Goal: Information Seeking & Learning: Learn about a topic

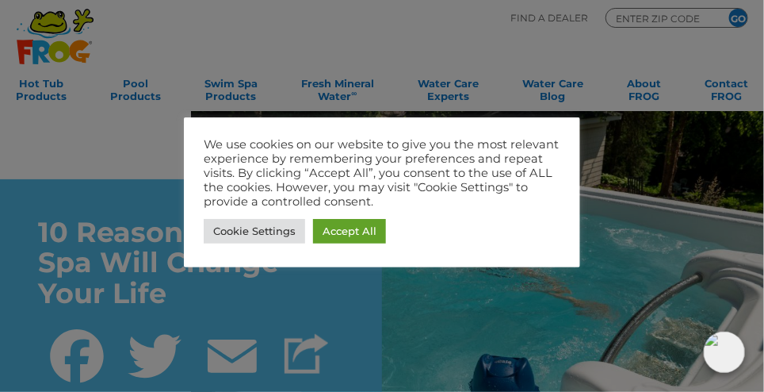
click at [367, 230] on link "Accept All" at bounding box center [349, 231] width 73 height 25
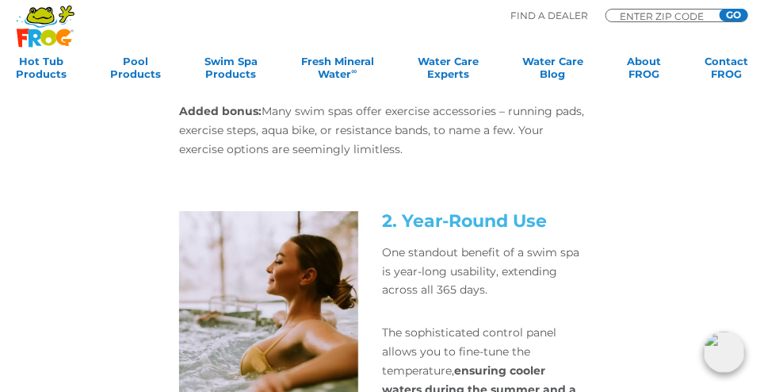
scroll to position [1276, 0]
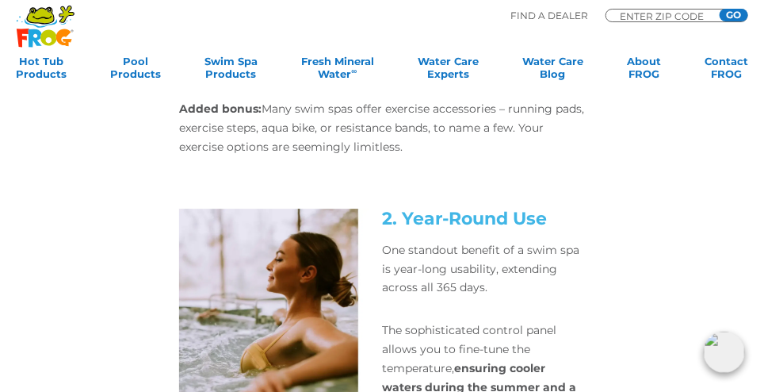
click at [664, 284] on div "2. Year-Round Use One standout benefit of a swim spa is year-long usability, ex…" at bounding box center [382, 341] width 609 height 265
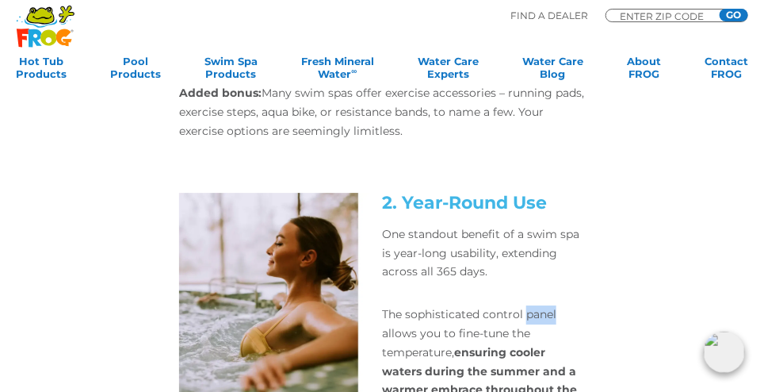
scroll to position [1292, 0]
click at [666, 249] on div "2. Year-Round Use One standout benefit of a swim spa is year-long usability, ex…" at bounding box center [382, 325] width 609 height 265
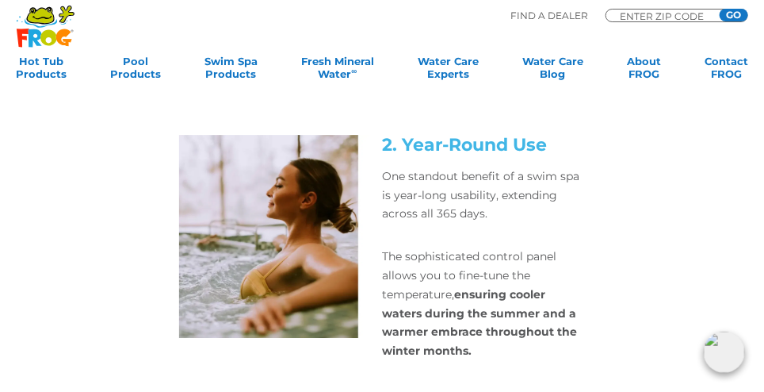
scroll to position [1348, 0]
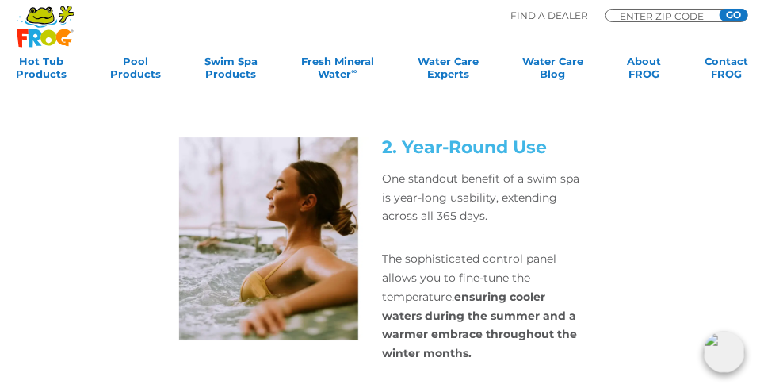
click at [656, 388] on div "2. Year-Round Use One standout benefit of a swim spa is year-long usability, ex…" at bounding box center [382, 269] width 609 height 265
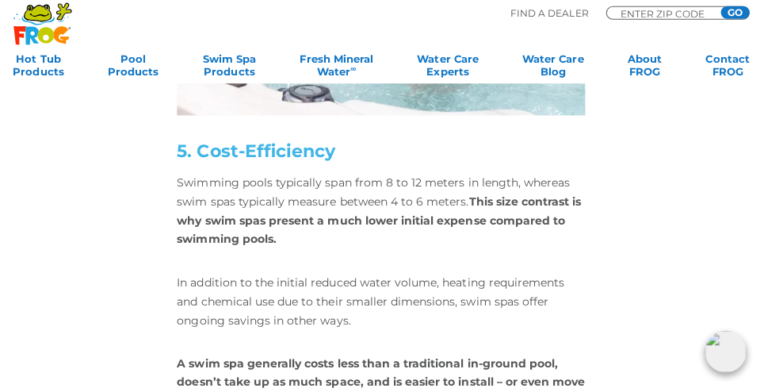
scroll to position [2774, 0]
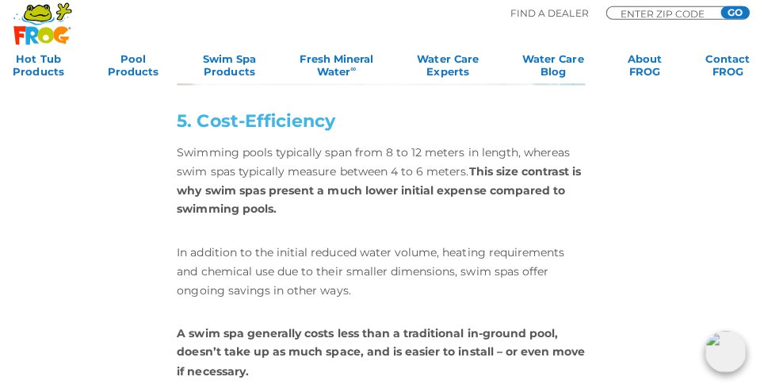
click at [684, 369] on div "And don’t forget the potential positive impact on your social life! Friends lov…" at bounding box center [382, 217] width 609 height 840
click at [679, 373] on div "And don’t forget the potential positive impact on your social life! Friends lov…" at bounding box center [382, 217] width 609 height 840
click at [668, 391] on div "And don’t forget the potential positive impact on your social life! Friends lov…" at bounding box center [382, 217] width 609 height 840
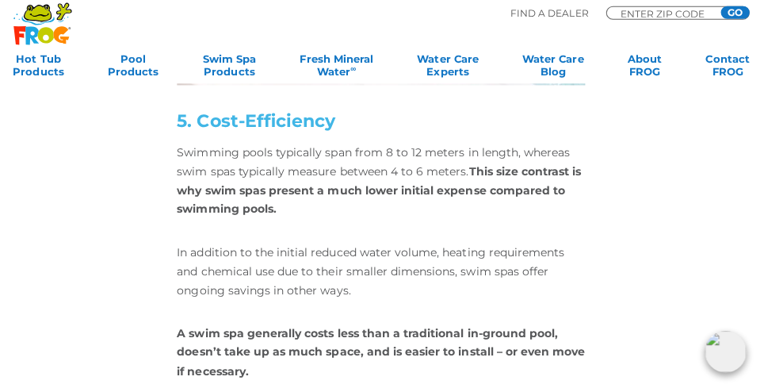
click at [668, 391] on div "And don’t forget the potential positive impact on your social life! Friends lov…" at bounding box center [382, 217] width 609 height 840
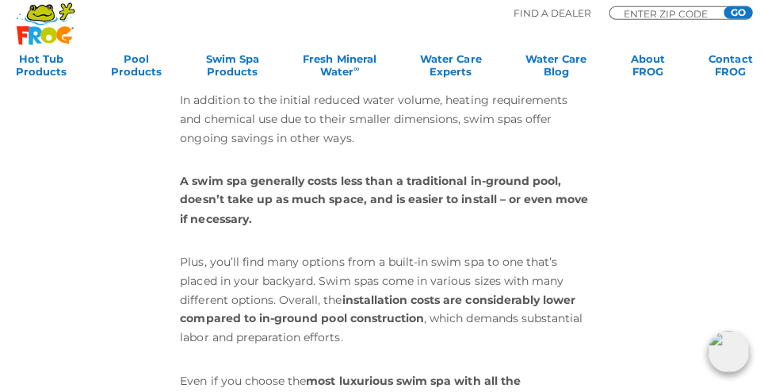
scroll to position [2926, 0]
click at [662, 391] on div "And don’t forget the potential positive impact on your social life! Friends lov…" at bounding box center [382, 66] width 609 height 840
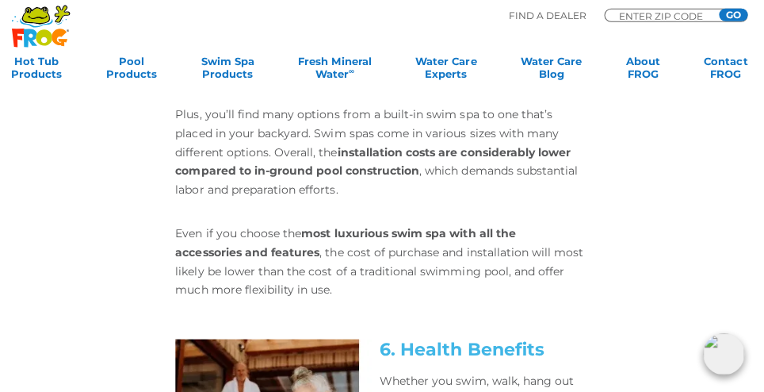
scroll to position [3073, 0]
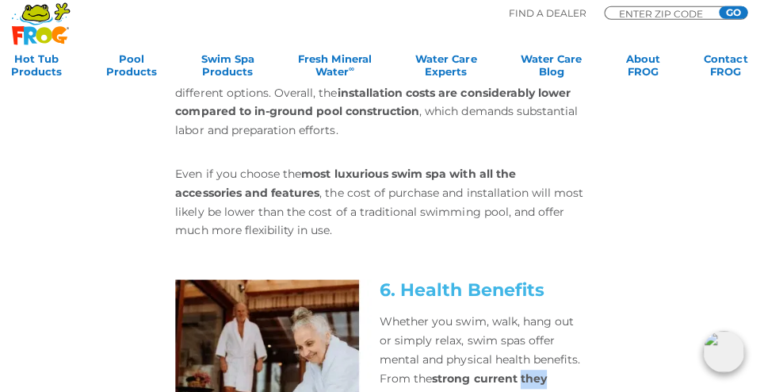
scroll to position [3131, 0]
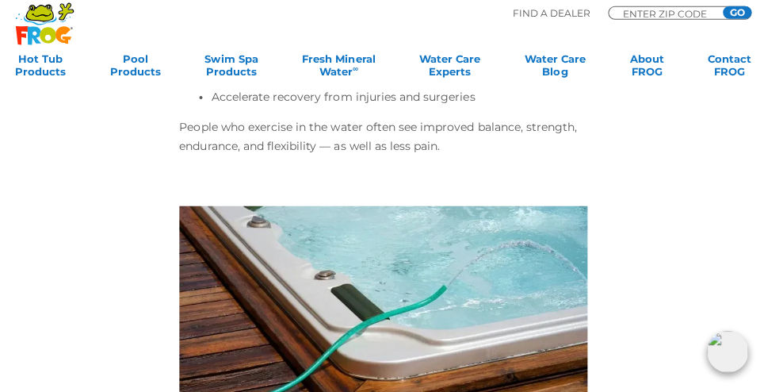
scroll to position [3763, 0]
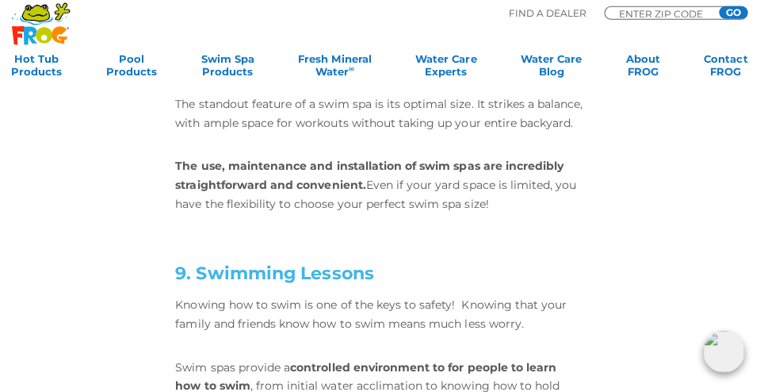
scroll to position [4277, 0]
click at [666, 391] on div "Enhance your sleep patterns Improve your mobility Diminish [MEDICAL_DATA] Impro…" at bounding box center [382, 76] width 609 height 1400
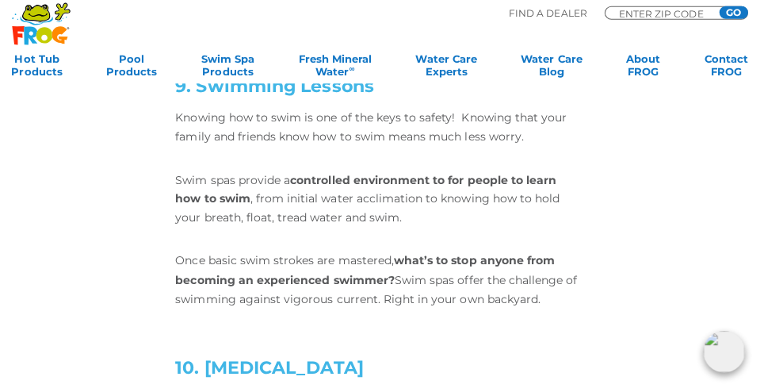
scroll to position [4462, 0]
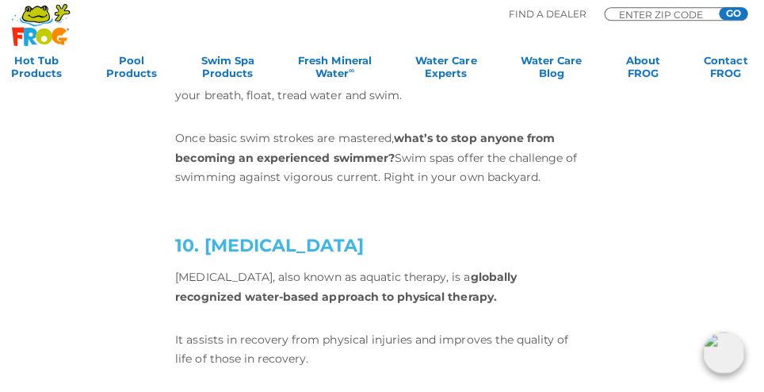
scroll to position [4585, 0]
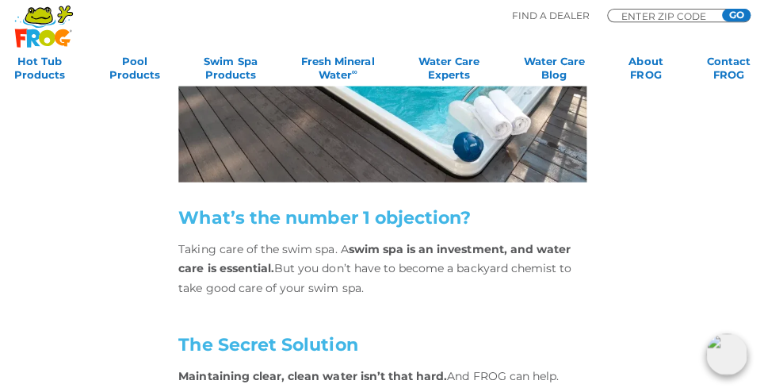
scroll to position [5381, 0]
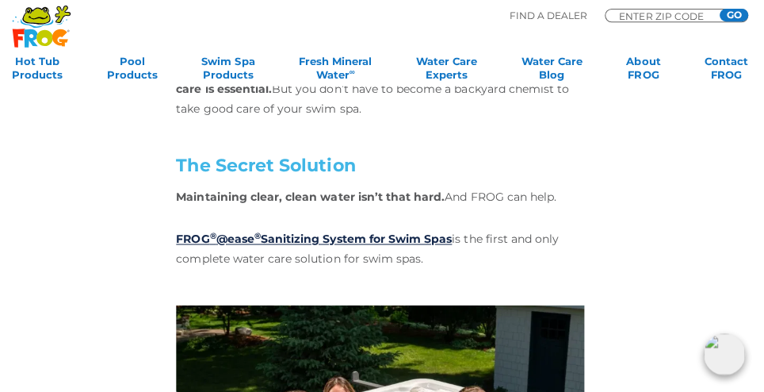
scroll to position [5567, 0]
click at [679, 249] on div "It brings an array of health advantages including increased blood flow, the rel…" at bounding box center [382, 389] width 609 height 1808
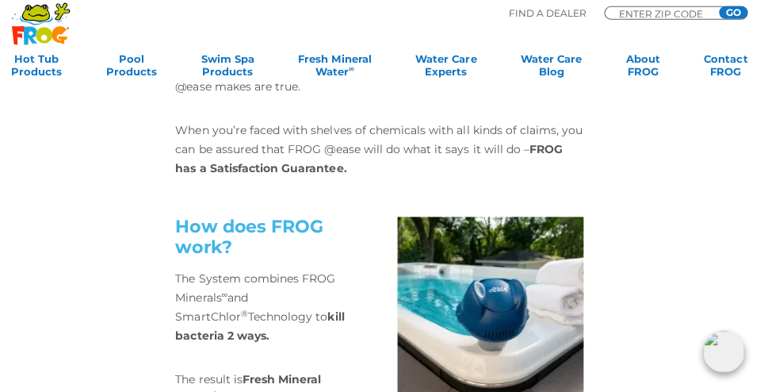
scroll to position [6644, 0]
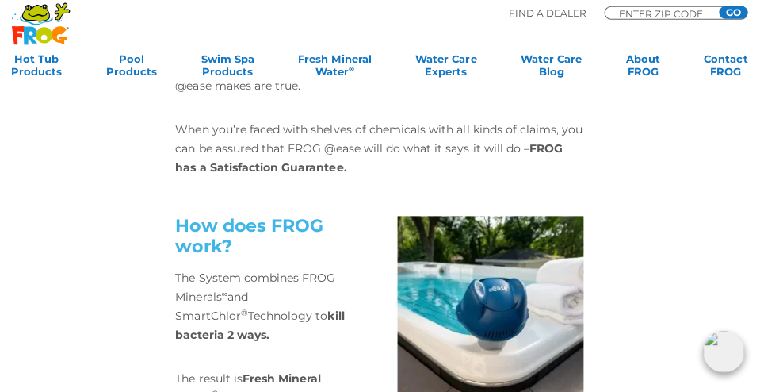
click at [654, 222] on div "How does FROG work? The System combines FROG Minerals ∞ and SmartChlor ® Techno…" at bounding box center [382, 371] width 609 height 308
click at [649, 222] on div "How does FROG work? The System combines FROG Minerals ∞ and SmartChlor ® Techno…" at bounding box center [382, 371] width 609 height 308
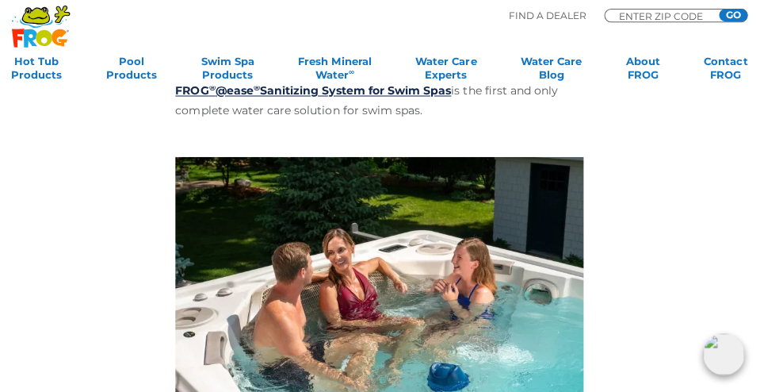
scroll to position [5713, 0]
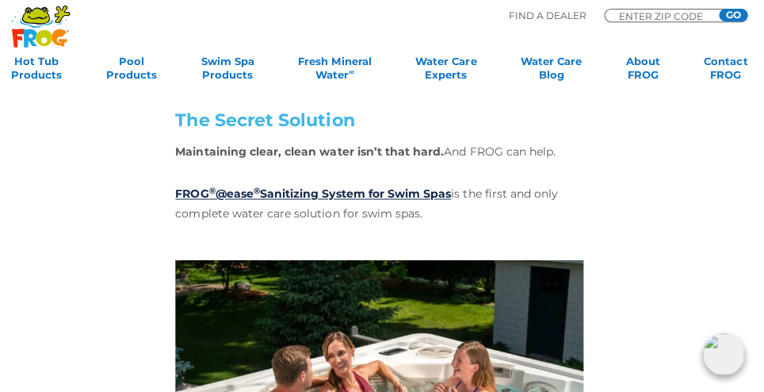
click at [675, 203] on div "It brings an array of health advantages including increased blood flow, the rel…" at bounding box center [382, 344] width 609 height 1808
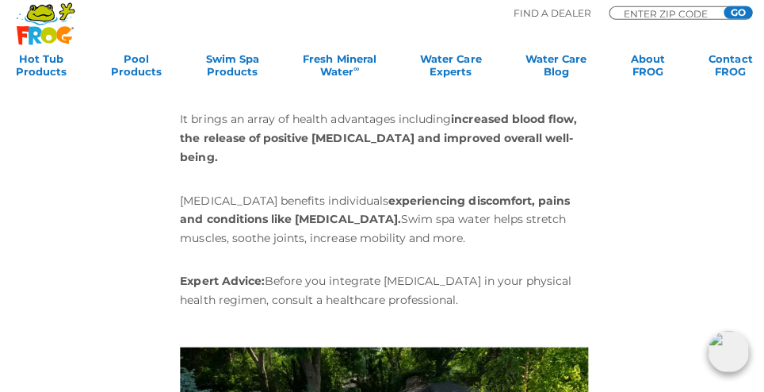
scroll to position [4954, 0]
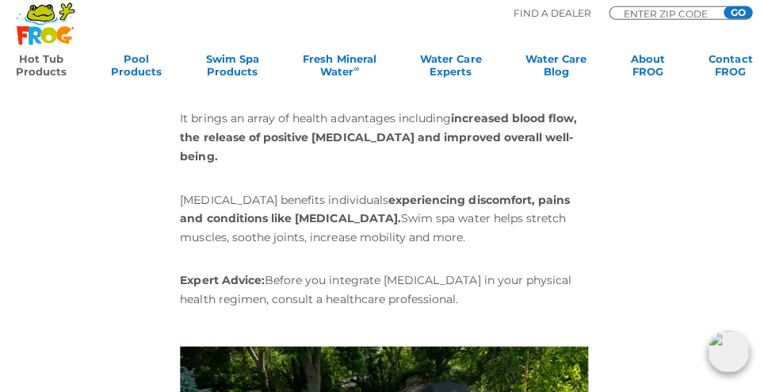
click at [52, 67] on link "Hot Tub Products" at bounding box center [41, 71] width 51 height 32
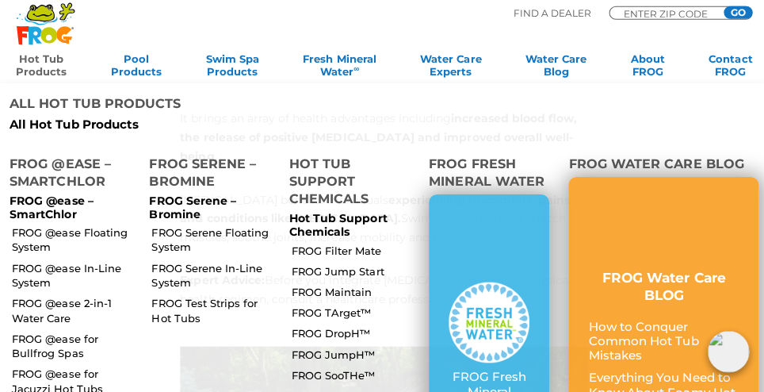
click at [71, 367] on link "FROG @ease for Jacuzzi Hot Tubs" at bounding box center [73, 381] width 123 height 29
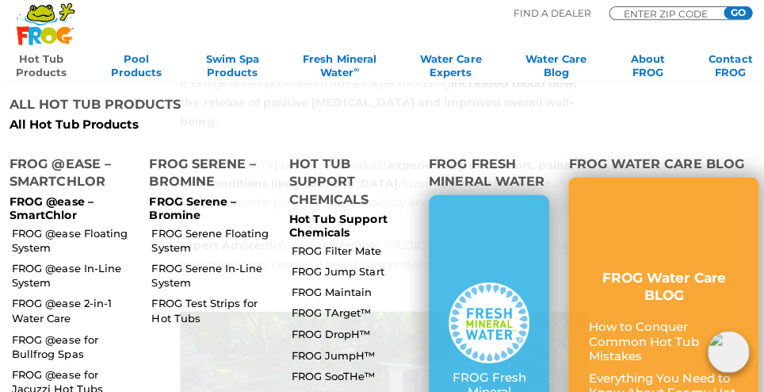
scroll to position [4993, 0]
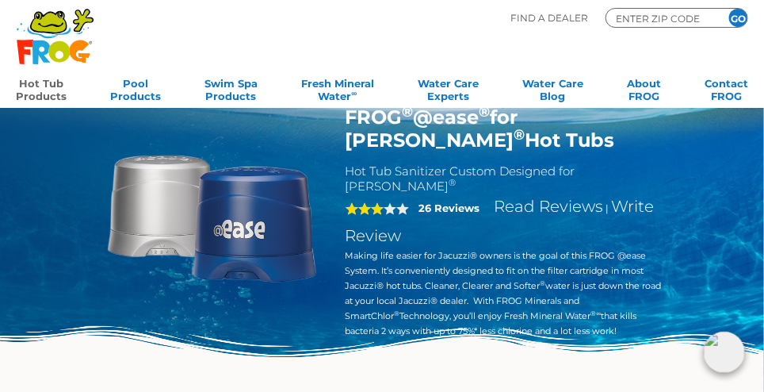
scroll to position [18, 0]
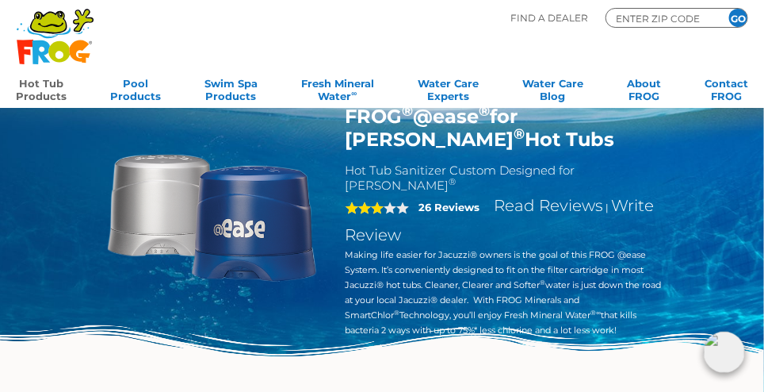
click at [726, 241] on div "FROG ® @ease ® for Jacuzzi ® Hot Tubs Hot Tub Sanitizer Custom Designed for Jac…" at bounding box center [382, 195] width 764 height 427
click at [713, 246] on div "FROG ® @ease ® for Jacuzzi ® Hot Tubs Hot Tub Sanitizer Custom Designed for Jac…" at bounding box center [382, 195] width 764 height 427
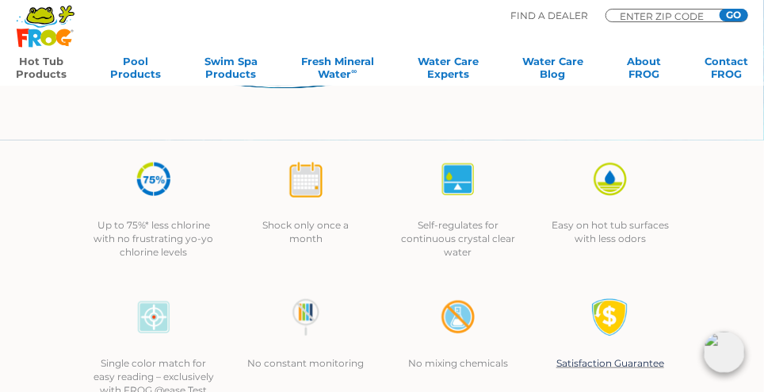
scroll to position [287, 0]
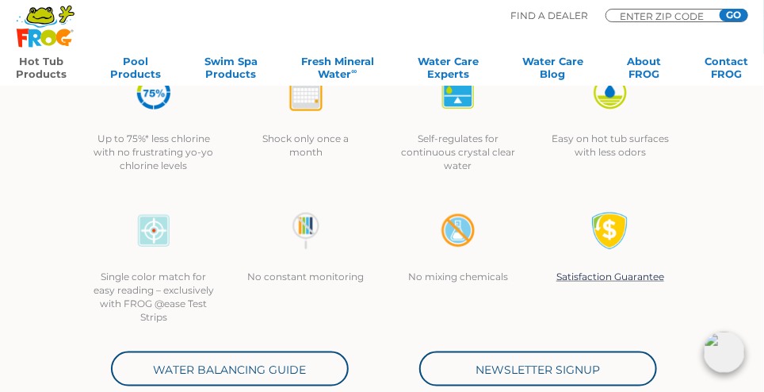
scroll to position [380, 0]
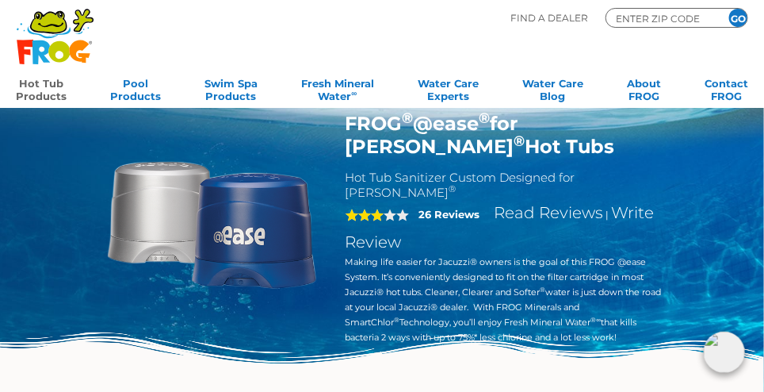
scroll to position [0, 0]
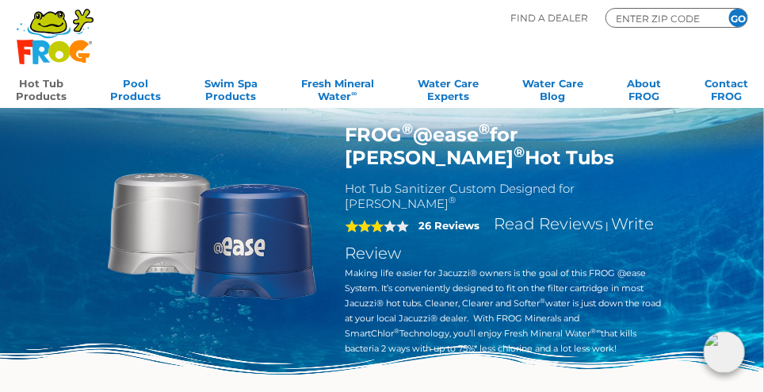
click at [507, 181] on h2 "Hot Tub Sanitizer Custom Designed for Jacuzzi ®" at bounding box center [505, 196] width 318 height 30
click at [650, 189] on h2 "Hot Tub Sanitizer Custom Designed for Jacuzzi ®" at bounding box center [505, 196] width 318 height 30
